Goal: Transaction & Acquisition: Purchase product/service

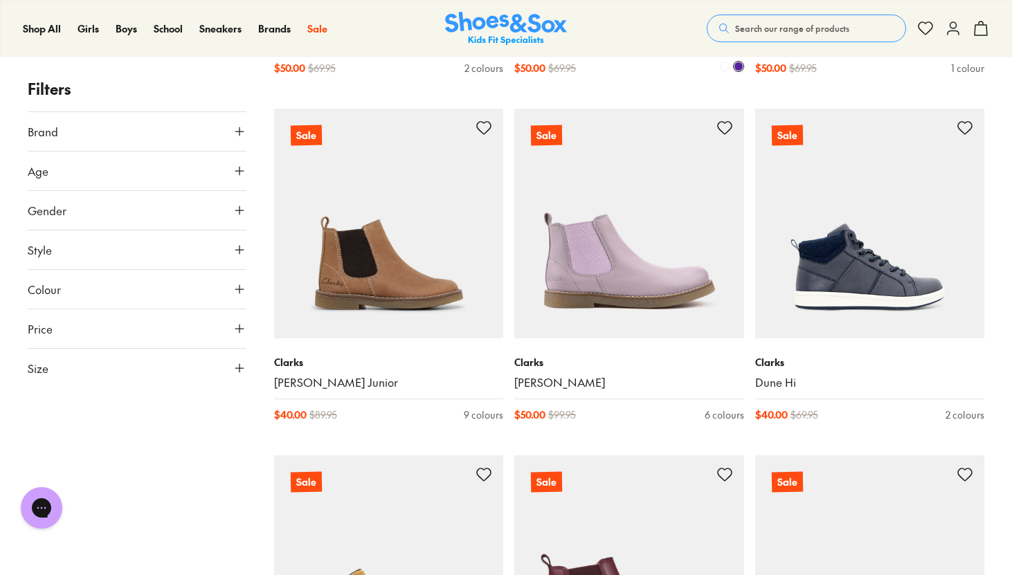
scroll to position [1217, 0]
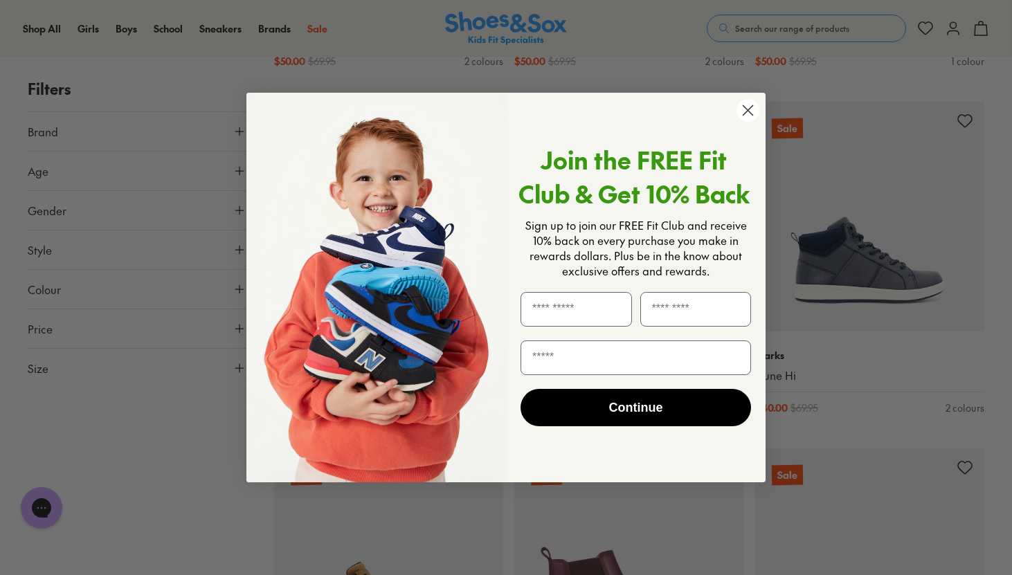
click at [747, 115] on circle "Close dialog" at bounding box center [748, 110] width 23 height 23
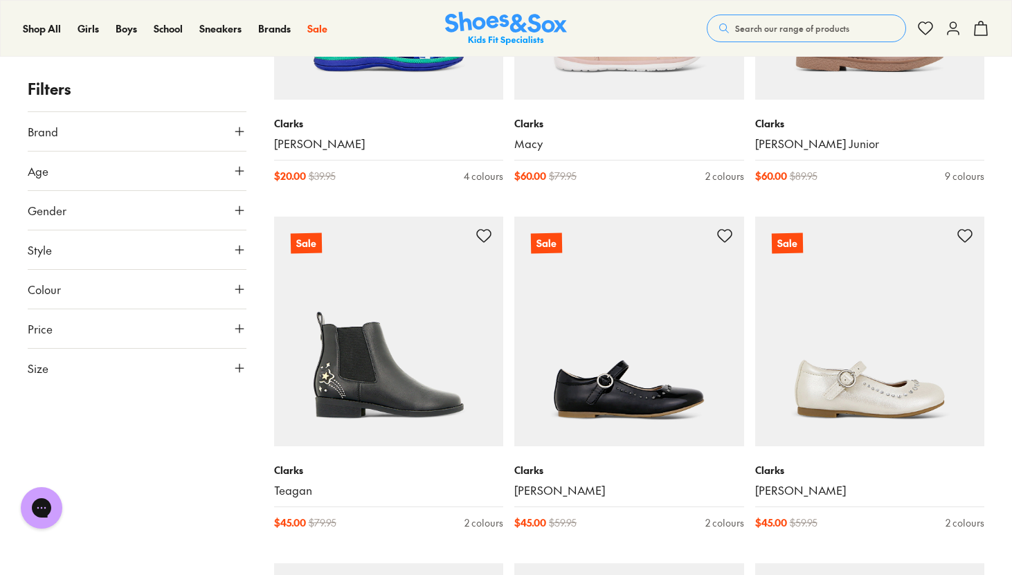
scroll to position [3068, 0]
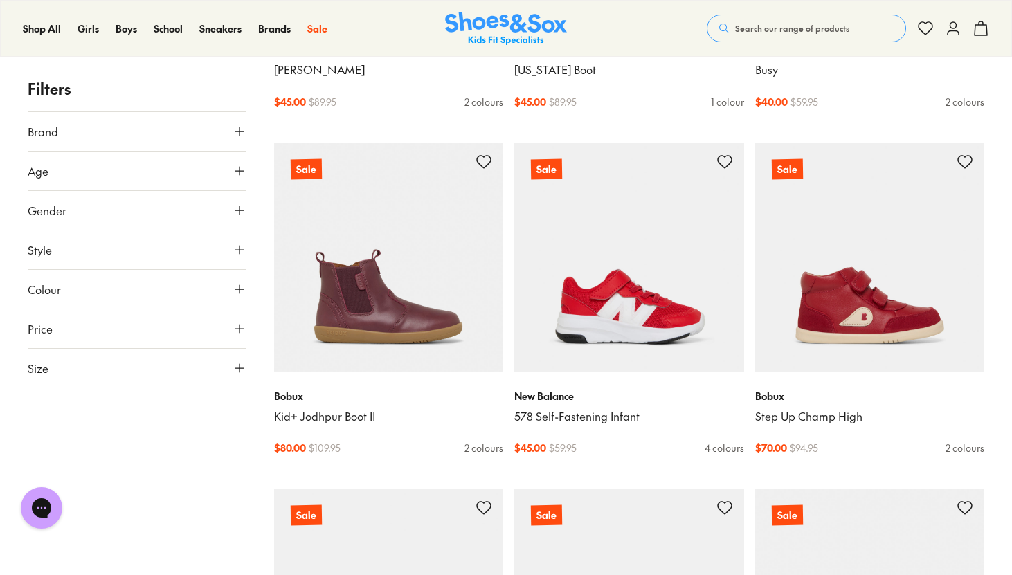
scroll to position [6739, 0]
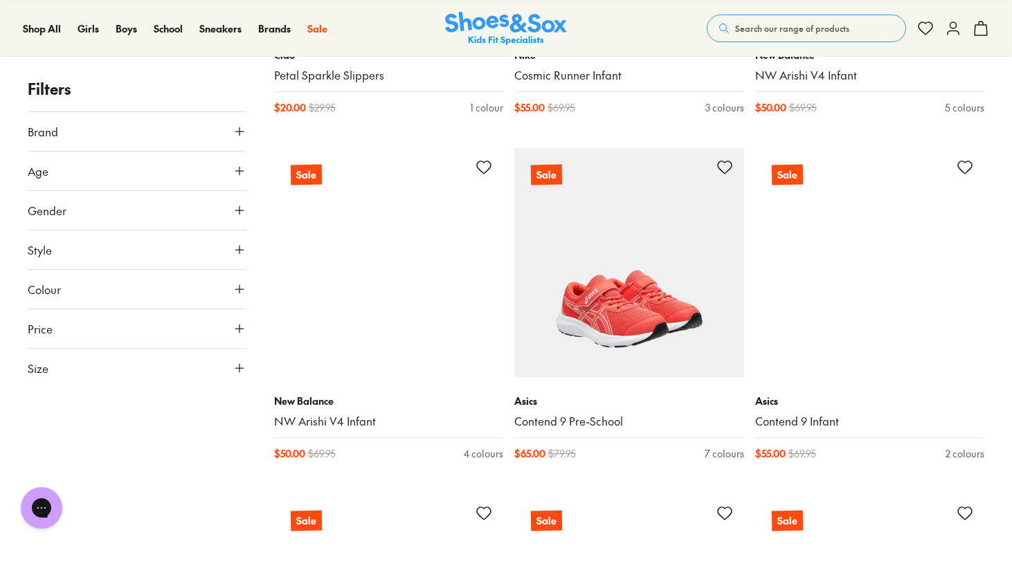
scroll to position [10569, 0]
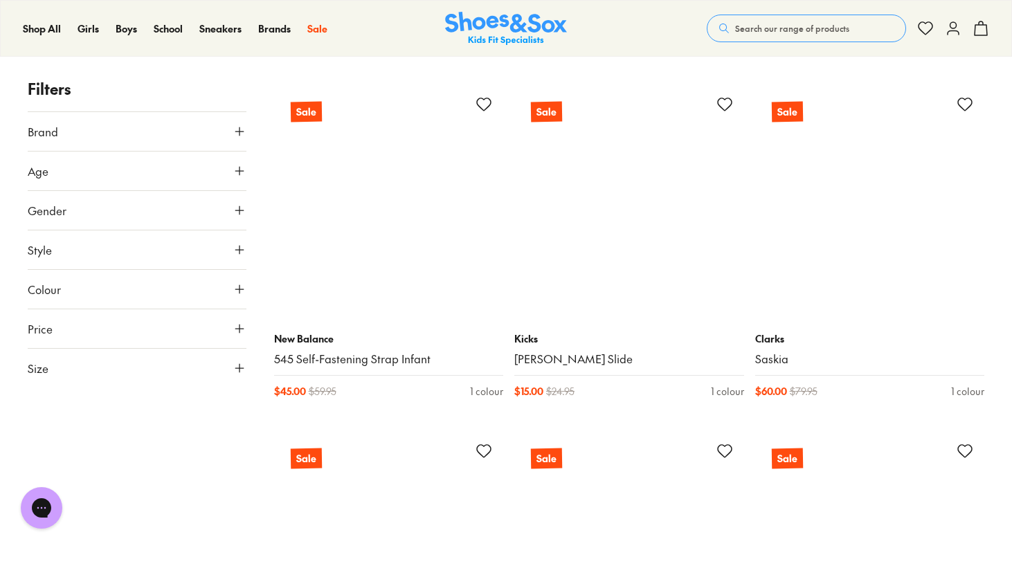
scroll to position [13810, 0]
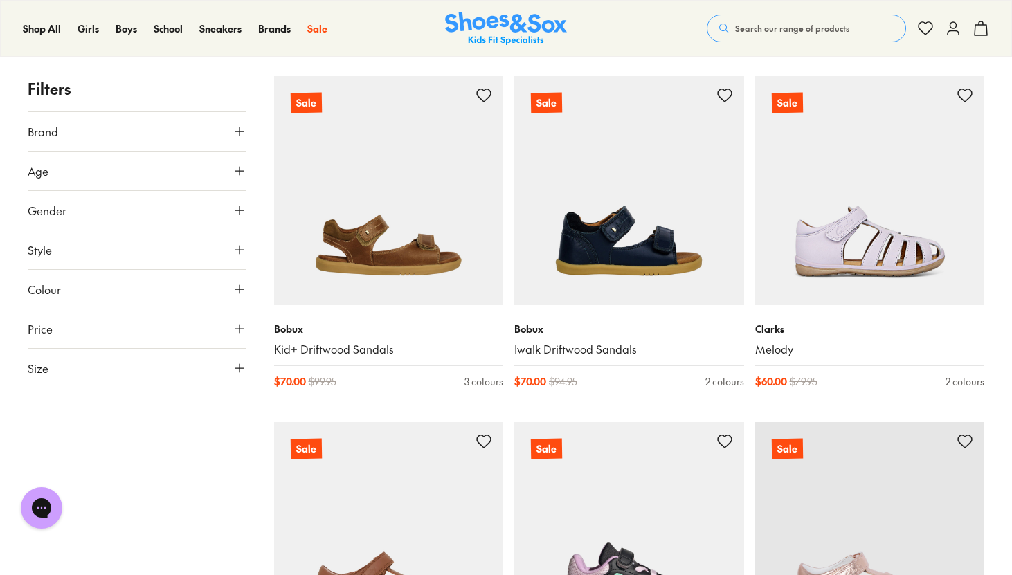
scroll to position [17909, 0]
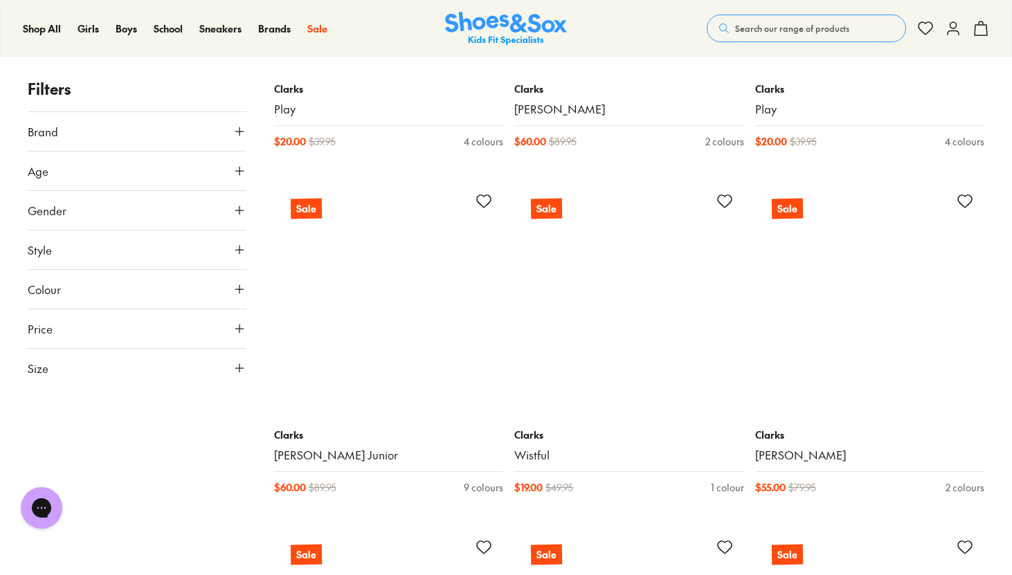
scroll to position [21263, 0]
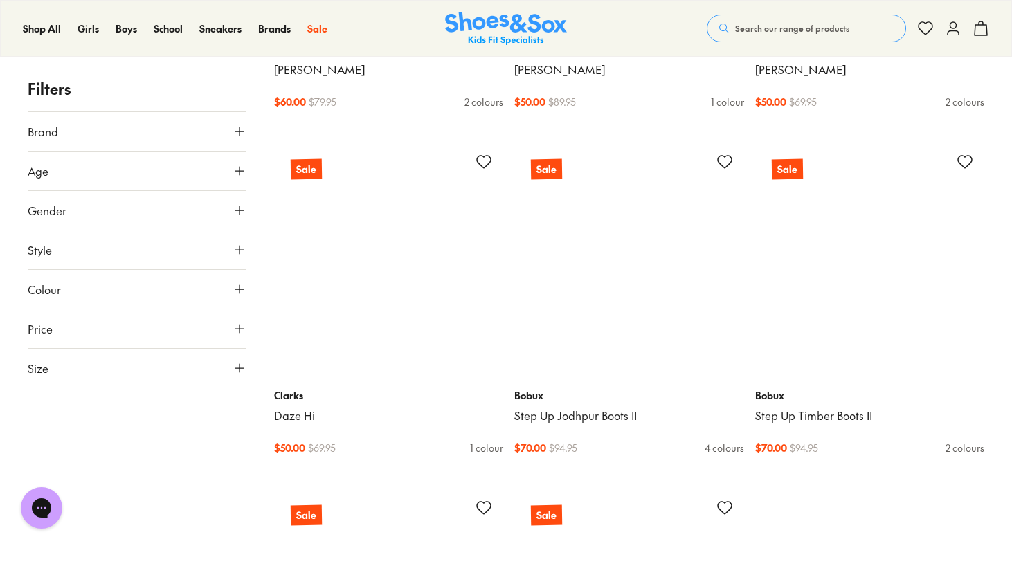
scroll to position [25540, 0]
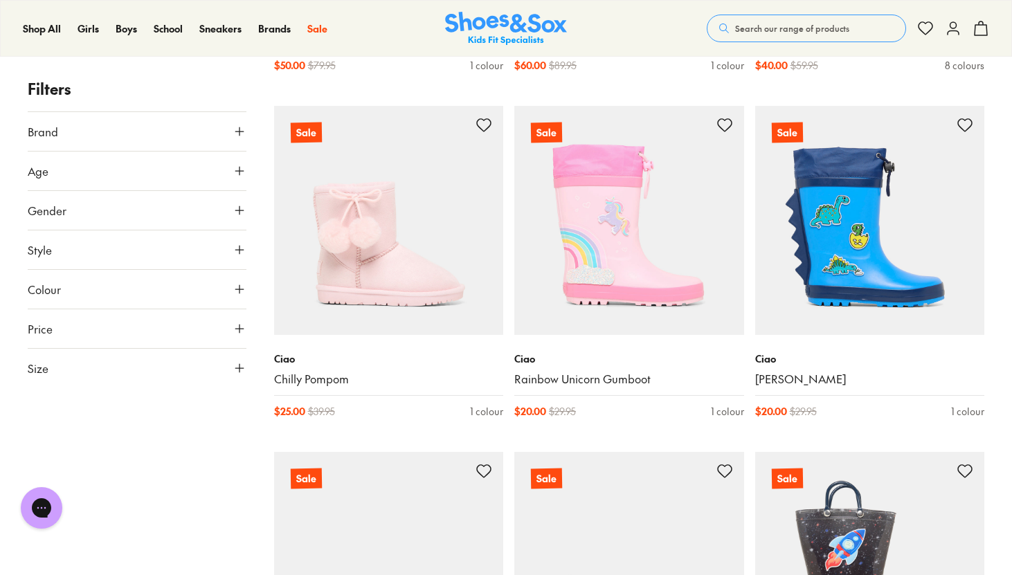
scroll to position [29159, 0]
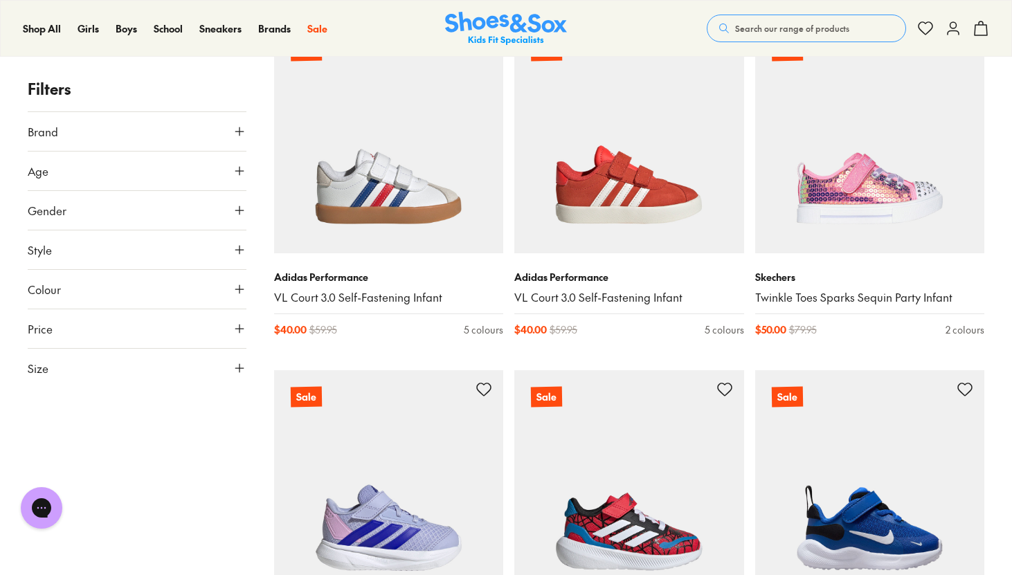
scroll to position [31485, 0]
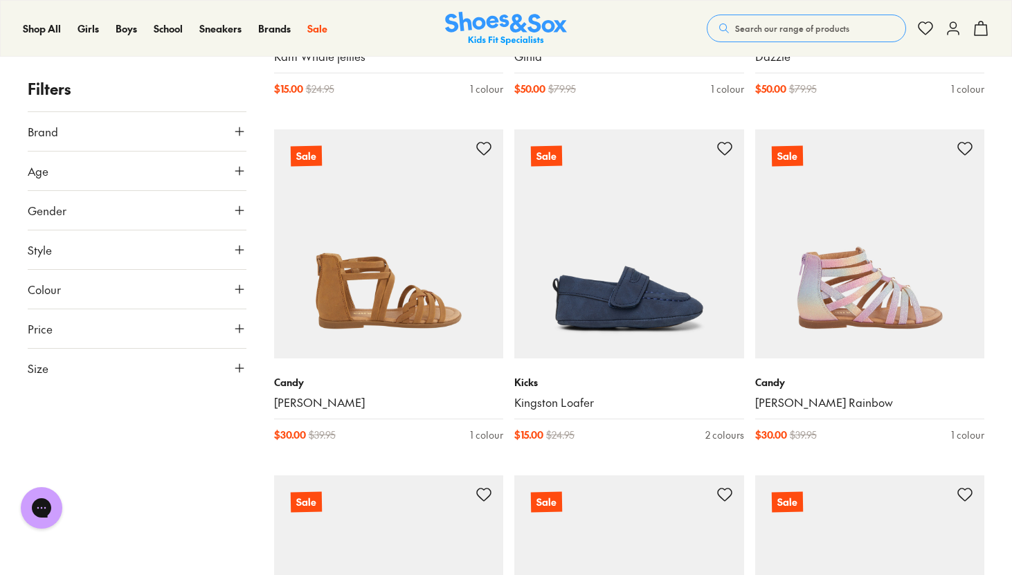
scroll to position [36306, 0]
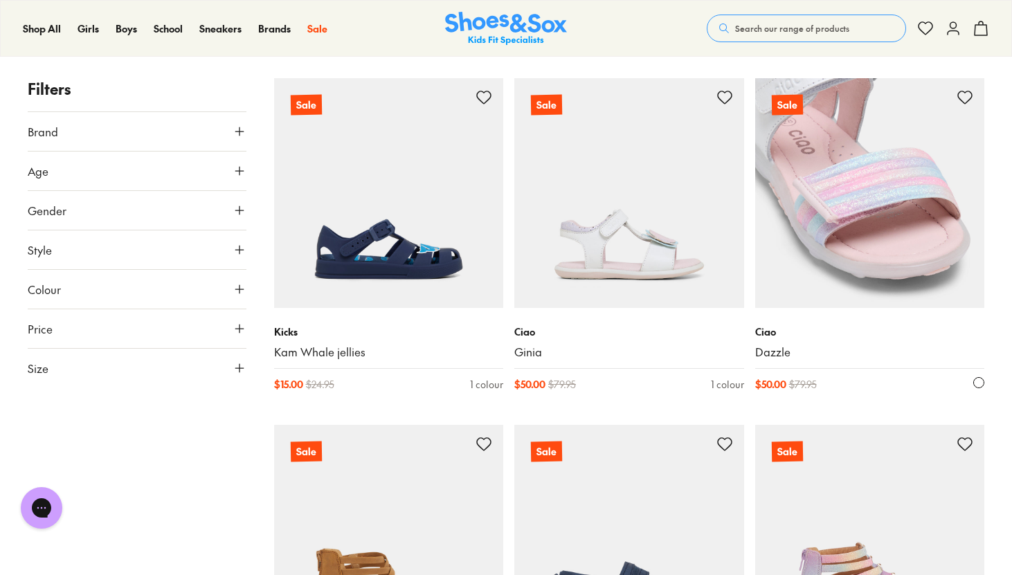
scroll to position [35929, 0]
